Goal: Transaction & Acquisition: Purchase product/service

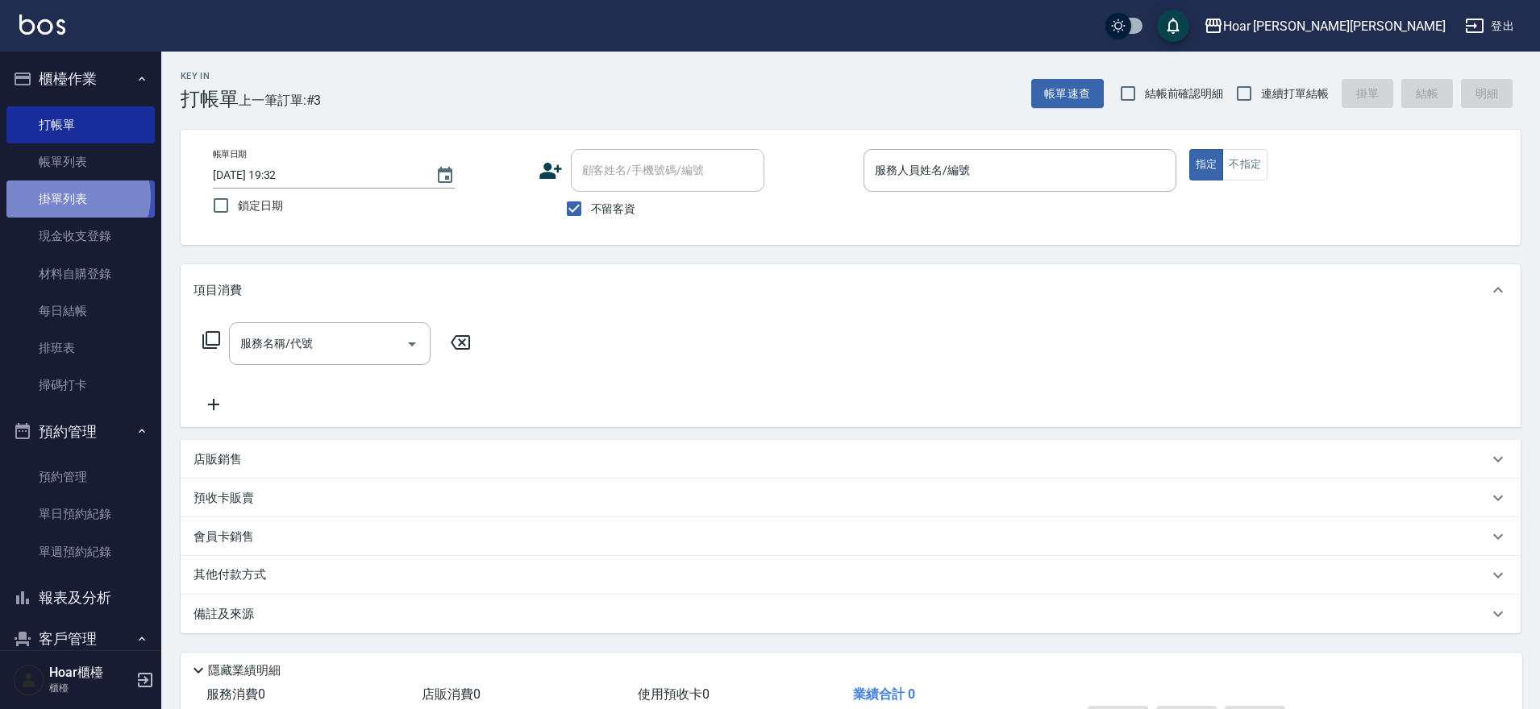
click at [73, 197] on link "掛單列表" at bounding box center [80, 199] width 148 height 37
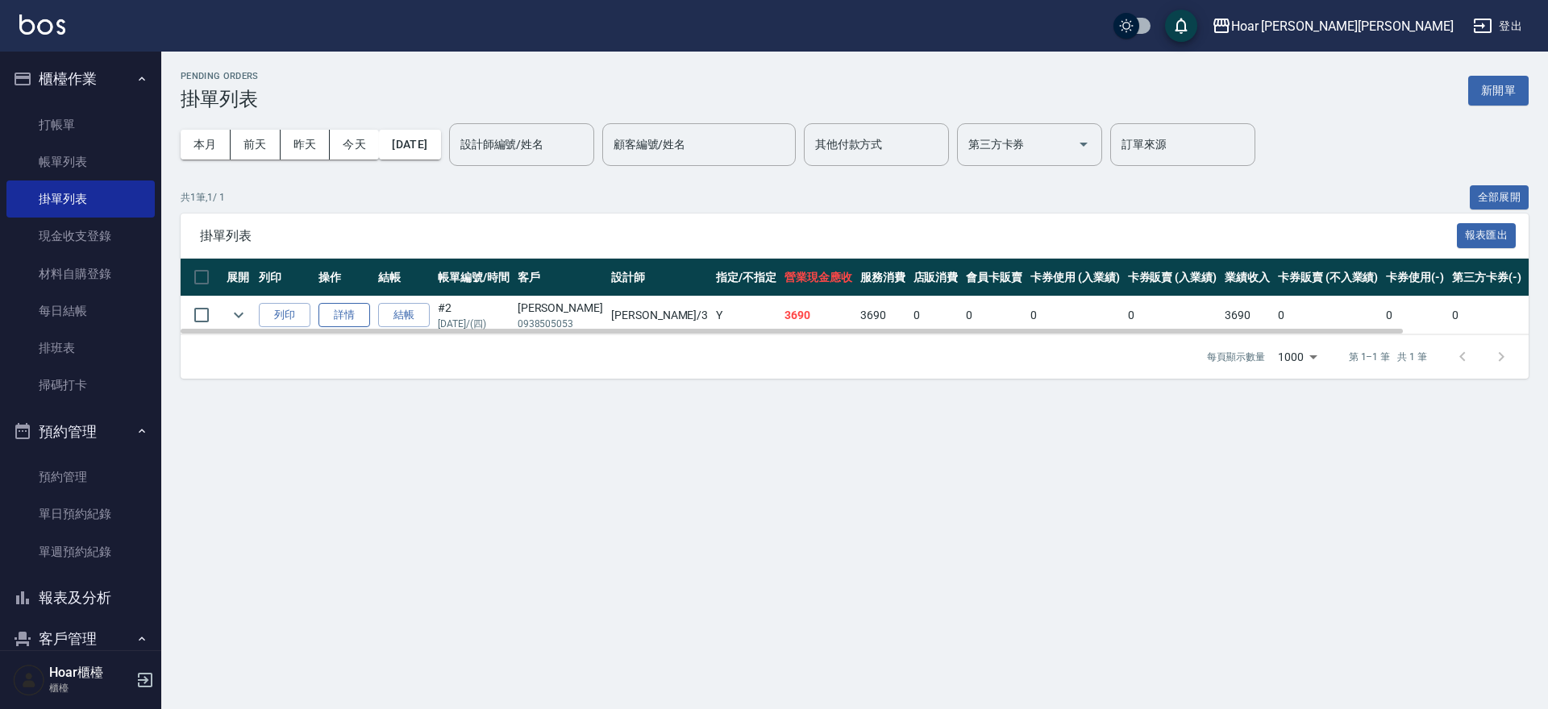
click at [335, 311] on link "詳情" at bounding box center [344, 315] width 52 height 25
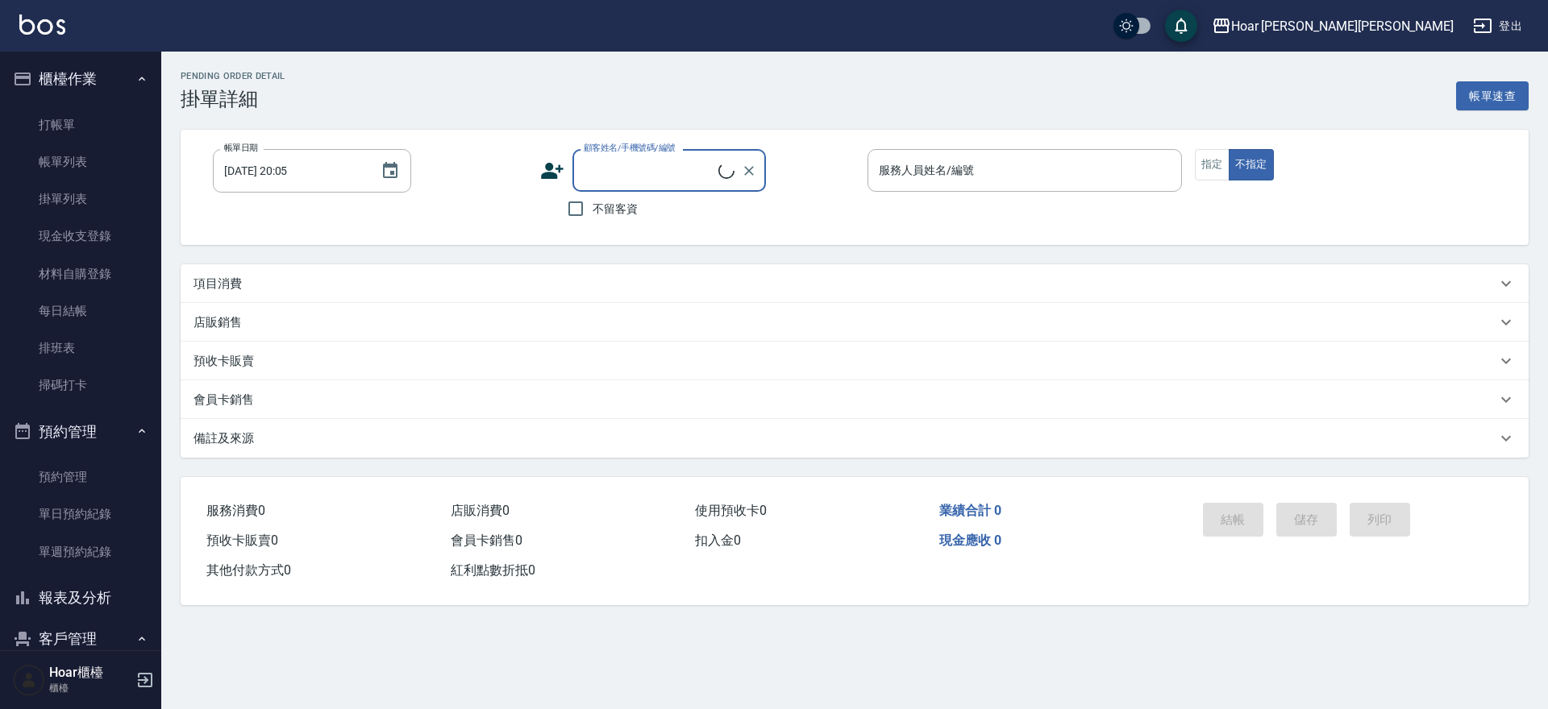
type input "[DATE] 15:05"
type input "Shami-3"
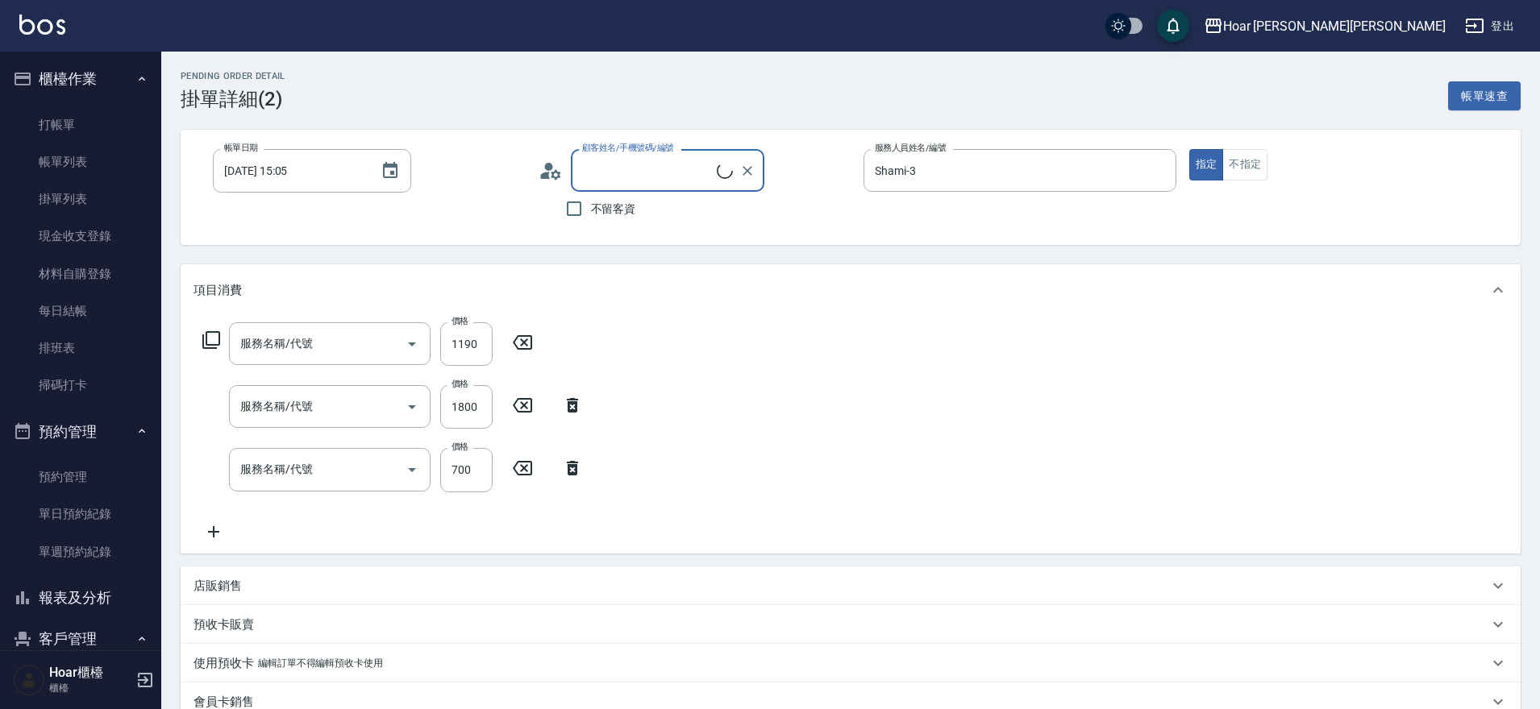
type input "ENIE喚光結構式(609)"
type input "燙髮（直）(302)"
type input "剪髮(201)"
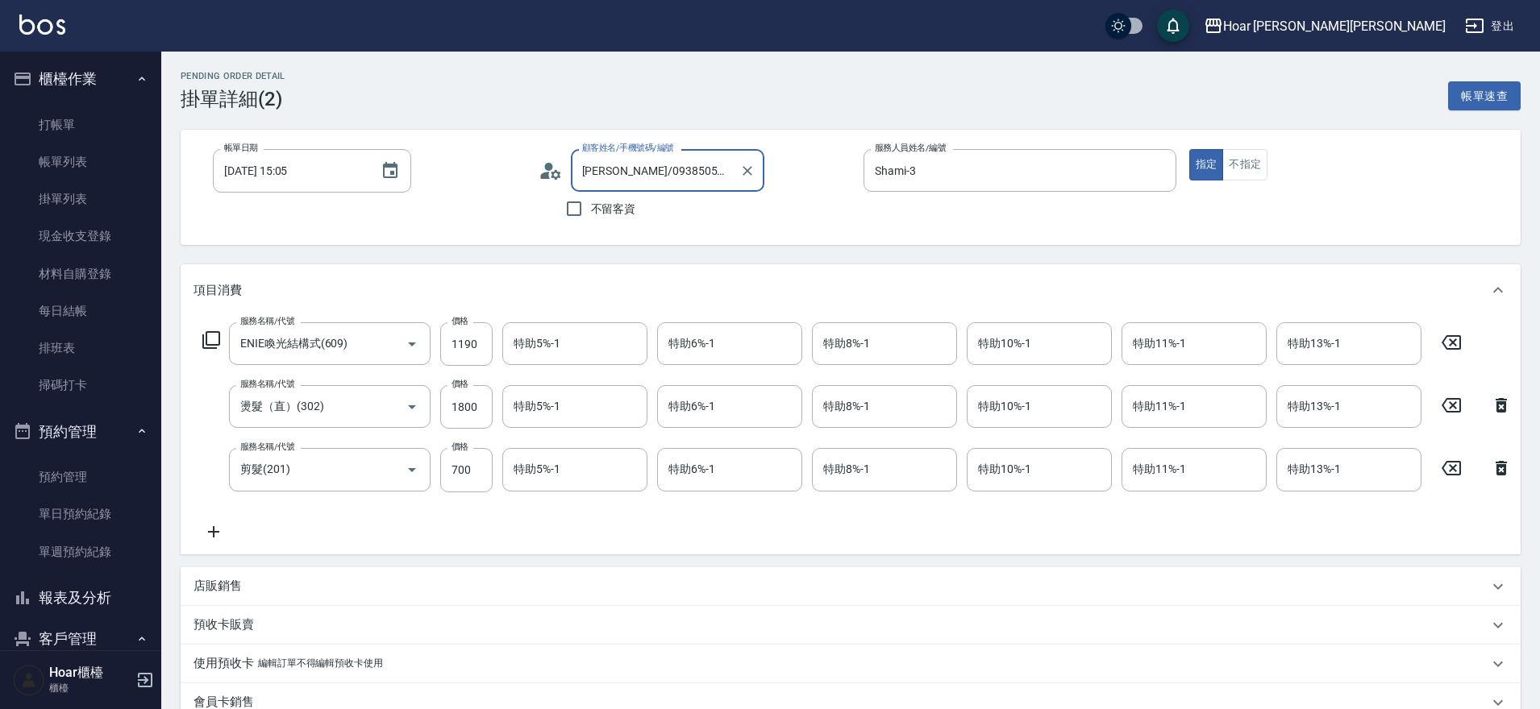
type input "[PERSON_NAME]/0938505053/"
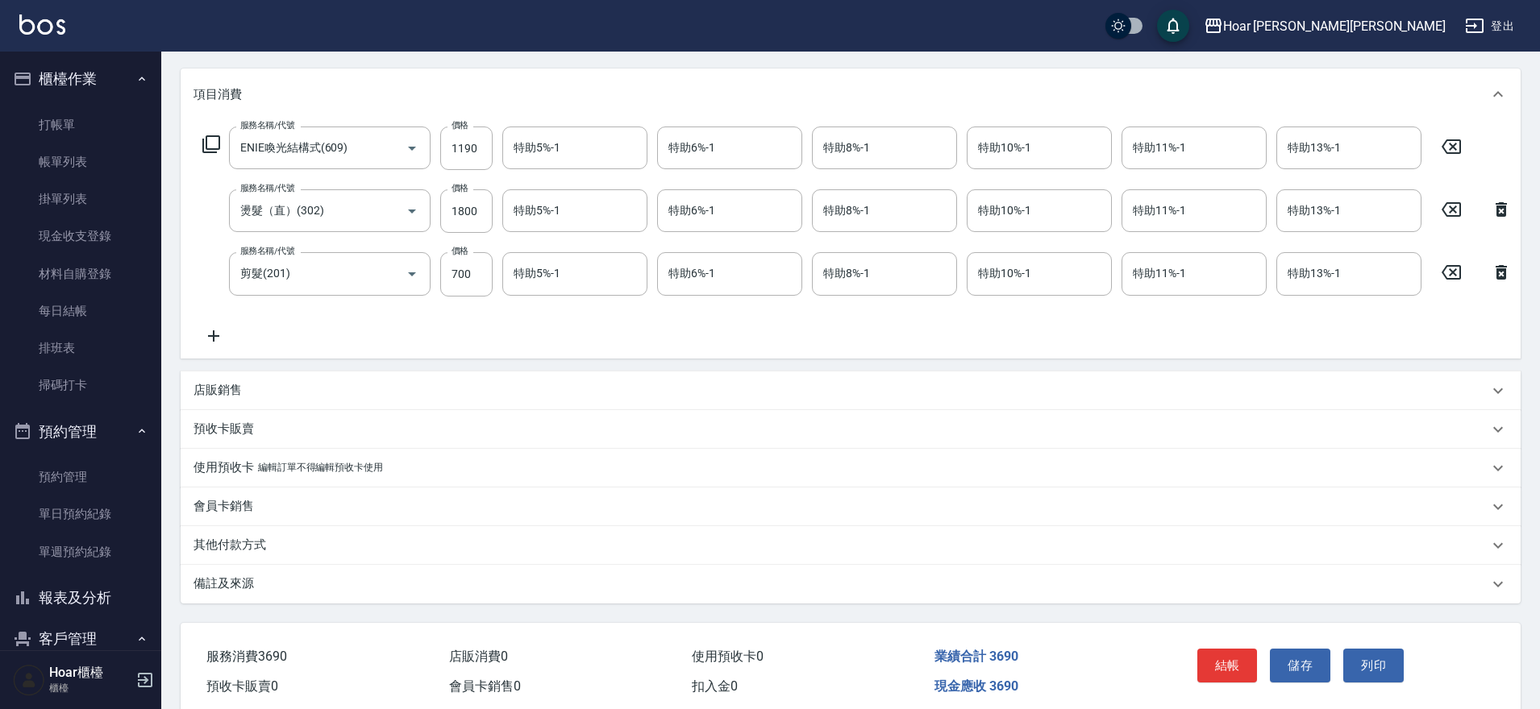
scroll to position [277, 0]
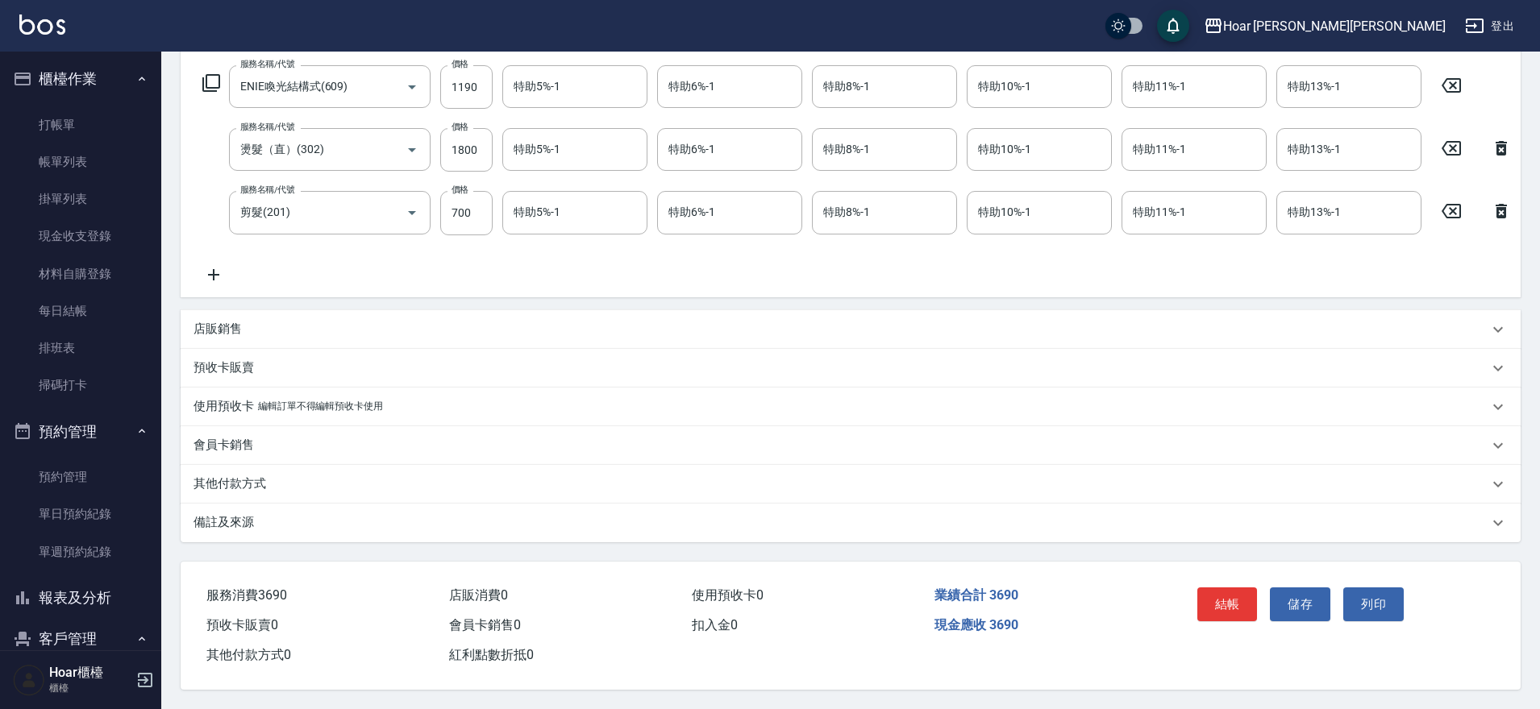
click at [237, 486] on div "其他付款方式" at bounding box center [851, 484] width 1340 height 39
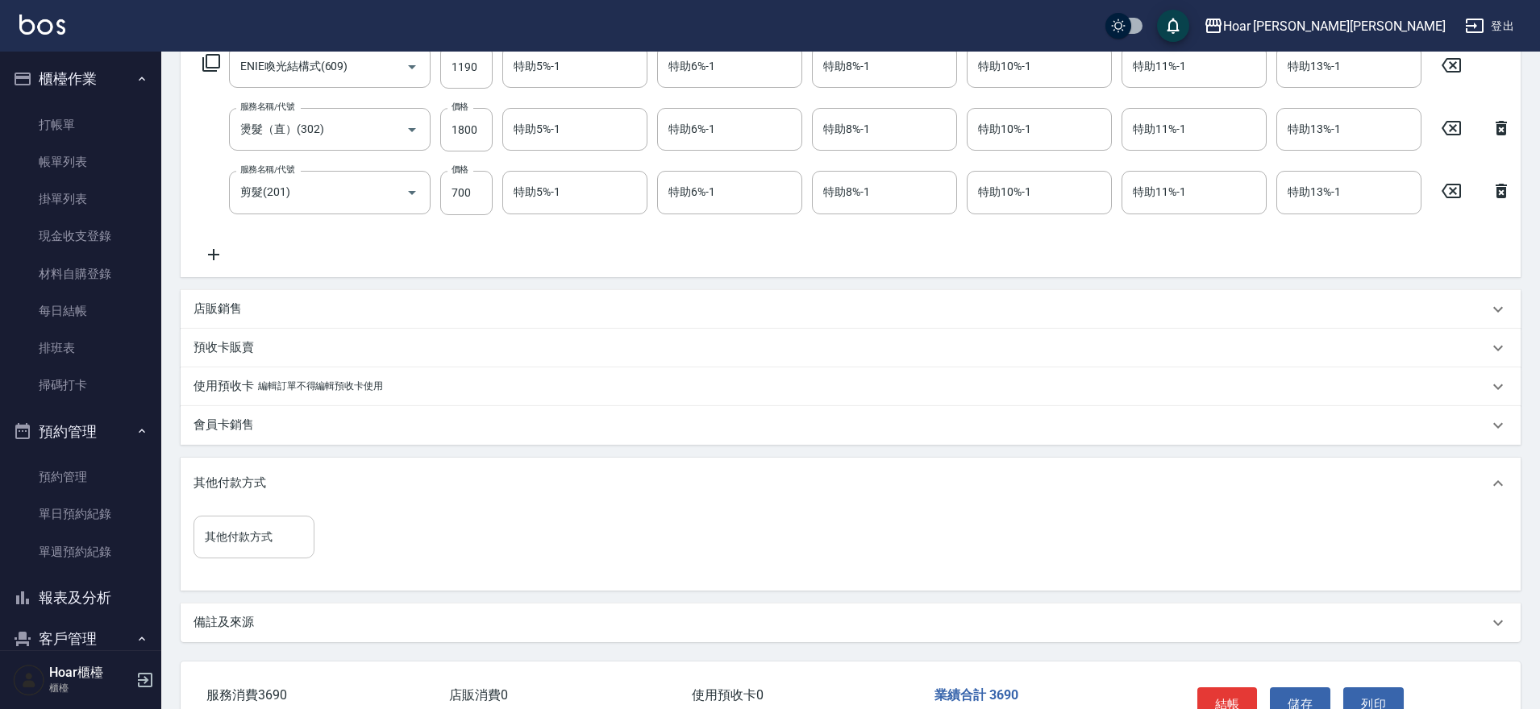
click at [252, 551] on input "其他付款方式" at bounding box center [254, 537] width 106 height 28
click at [245, 645] on span "信用卡" at bounding box center [253, 644] width 121 height 27
type input "信用卡"
click at [361, 559] on input "0" at bounding box center [384, 538] width 121 height 44
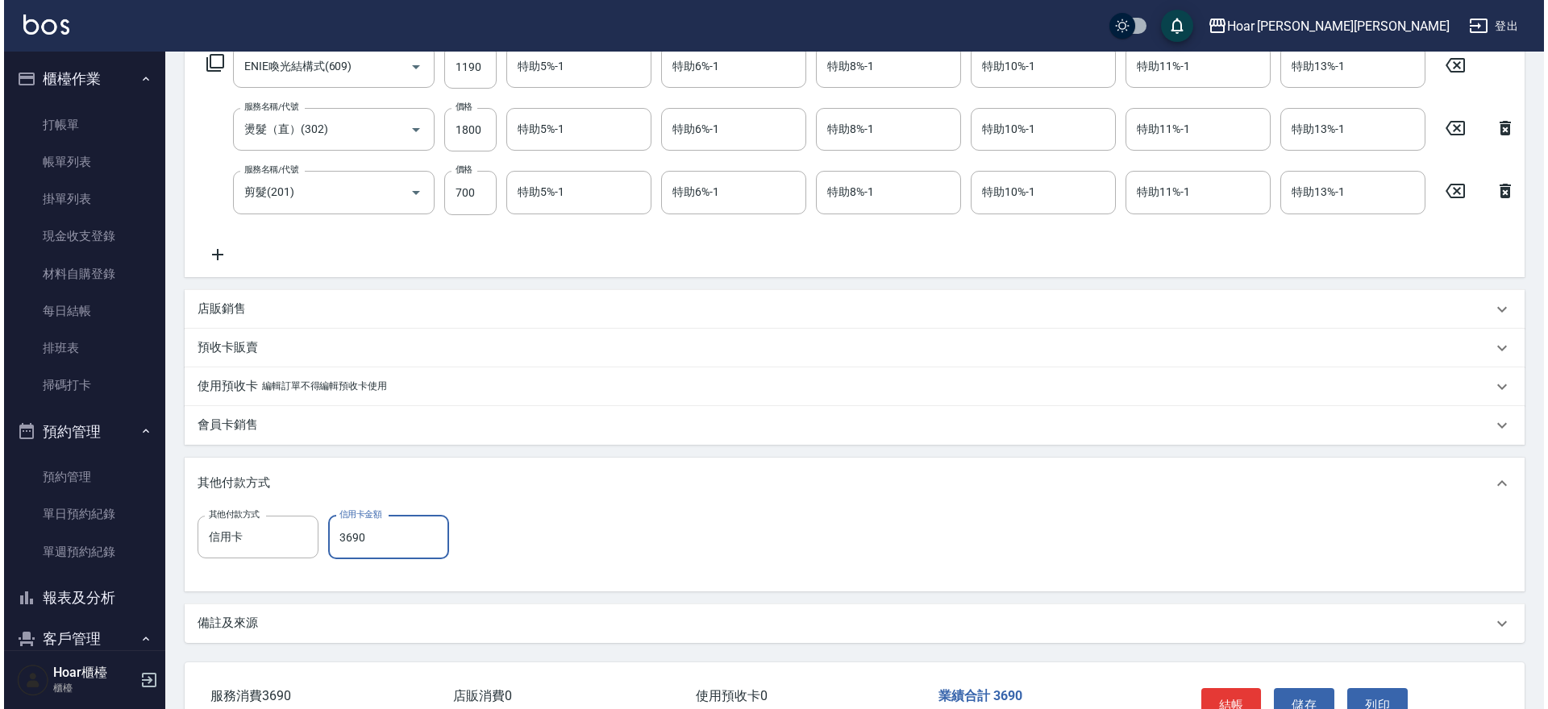
scroll to position [411, 0]
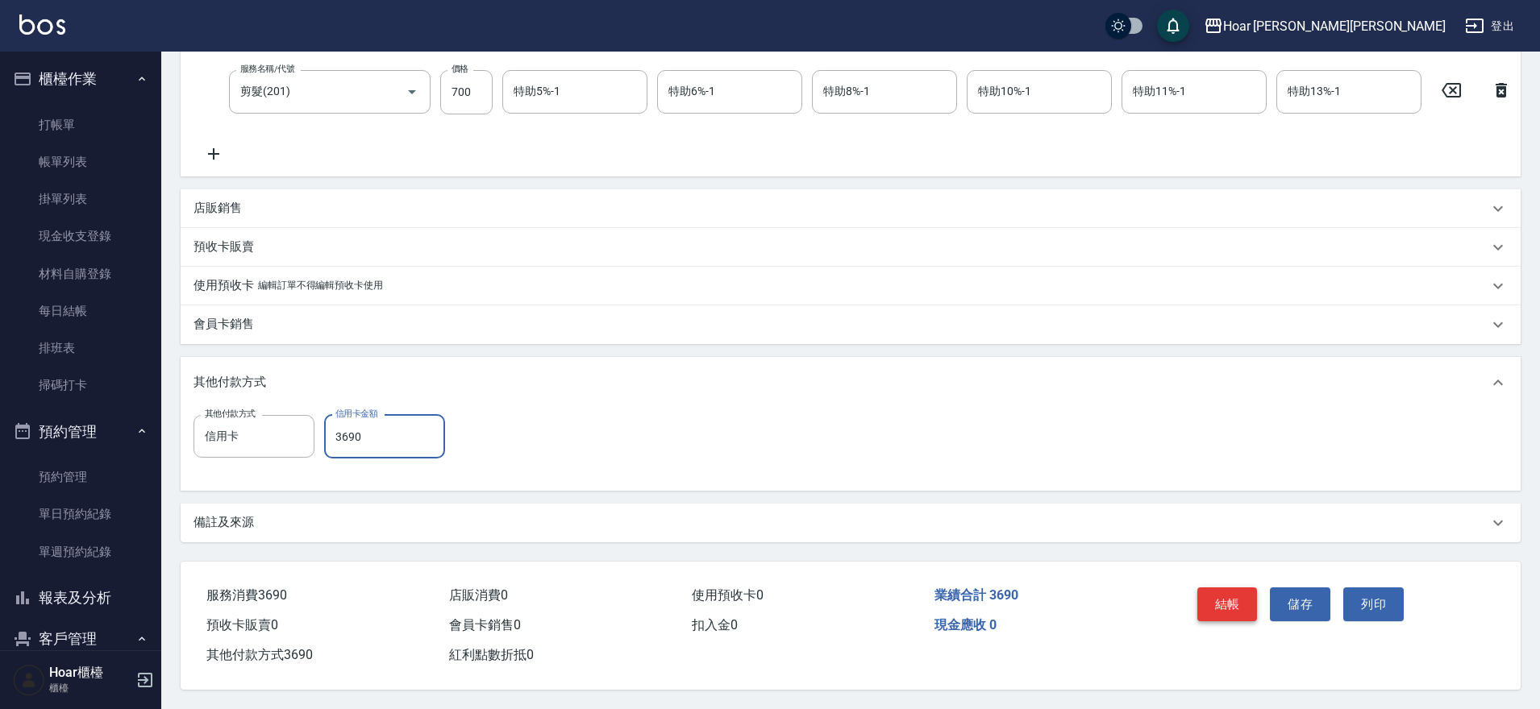
type input "3690"
click at [1217, 597] on button "結帳" at bounding box center [1227, 605] width 60 height 34
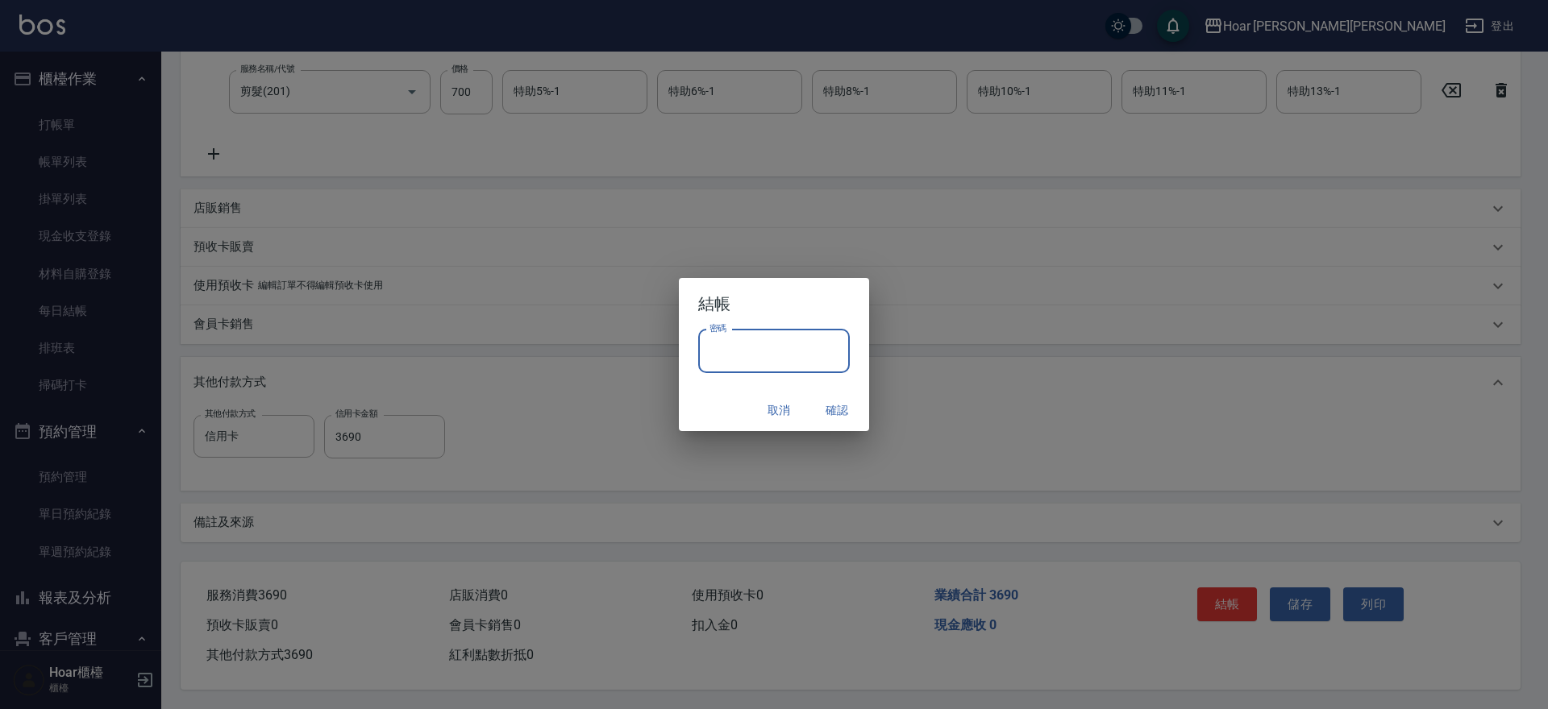
click at [766, 349] on input "密碼" at bounding box center [774, 352] width 152 height 44
type input "****"
click at [832, 416] on button "確認" at bounding box center [837, 411] width 52 height 30
